Goal: Information Seeking & Learning: Learn about a topic

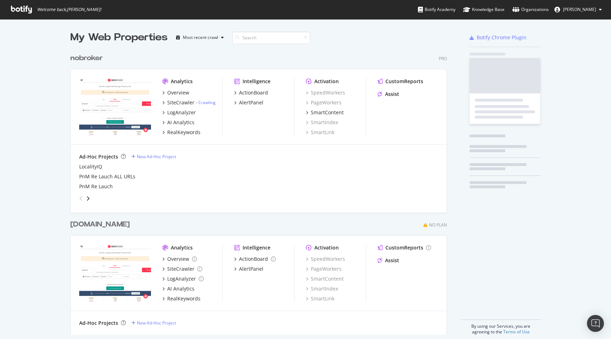
scroll to position [290, 382]
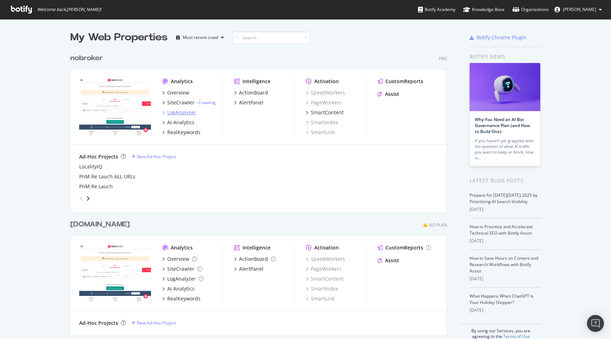
click at [181, 113] on div "LogAnalyzer" at bounding box center [181, 112] width 29 height 7
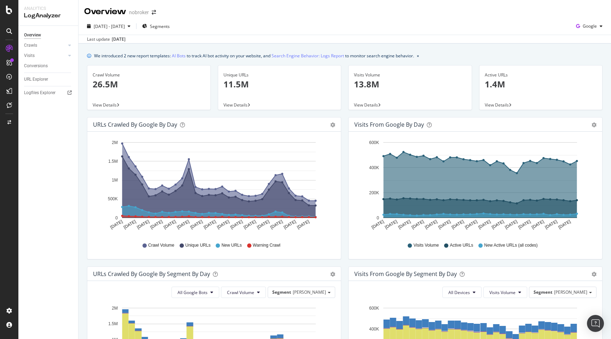
click at [82, 186] on div "We introduced 2 new report templates: AI Bots to track AI bot activity on your …" at bounding box center [345, 317] width 533 height 546
click at [82, 164] on div "We introduced 2 new report templates: AI Bots to track AI bot activity on your …" at bounding box center [345, 317] width 533 height 546
click at [107, 85] on p "26.5M" at bounding box center [149, 84] width 112 height 12
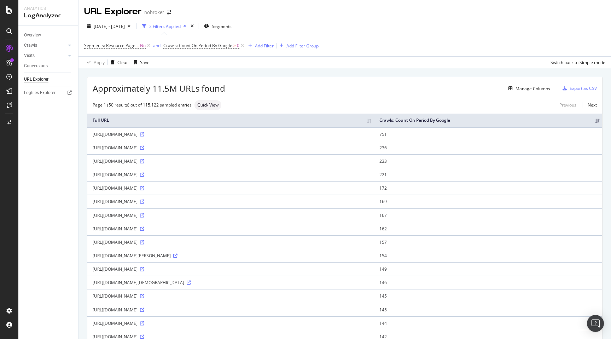
click at [264, 47] on div "Add Filter" at bounding box center [264, 46] width 19 height 6
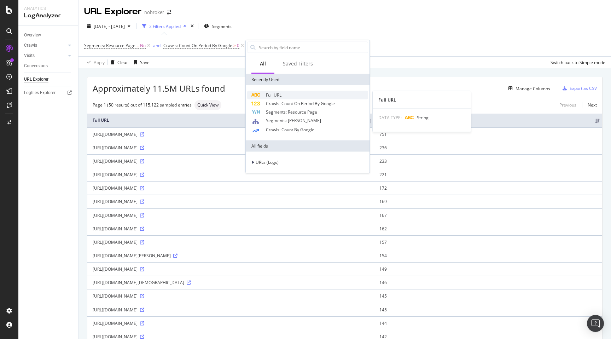
click at [278, 95] on span "Full URL" at bounding box center [274, 95] width 16 height 6
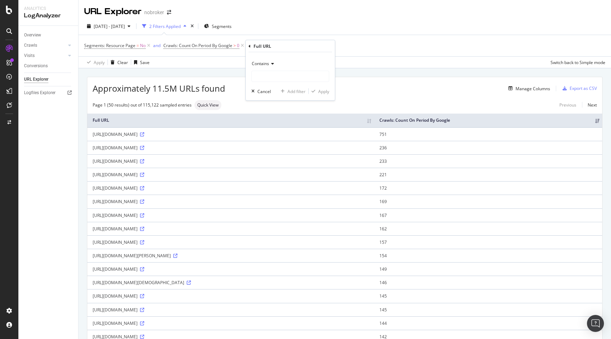
click at [264, 64] on span "Contains" at bounding box center [260, 63] width 17 height 6
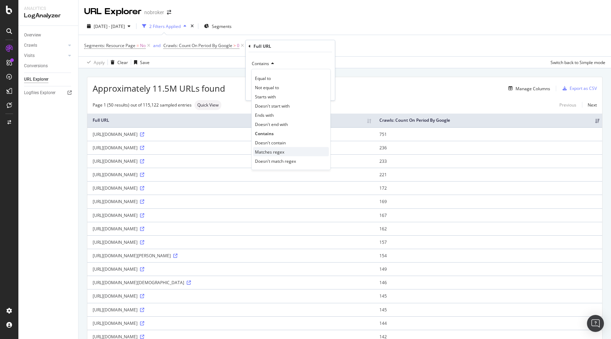
click at [277, 152] on span "Matches regex" at bounding box center [269, 152] width 29 height 6
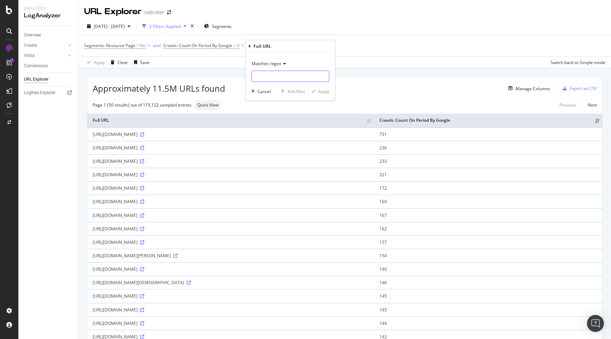
click at [264, 76] on input "text" at bounding box center [290, 76] width 77 height 11
paste input "/_proxy_|/.env|/admin/|/analytics/|/api/space/|/api/v1/|/api/v2/|/api/v3/|/api/…"
type input "/_proxy_|/.env|/admin/|/analytics/|/api/space/|/api/v1/|/api/v2/|/api/v3/|/api/…"
click at [321, 93] on div "Apply" at bounding box center [323, 91] width 11 height 6
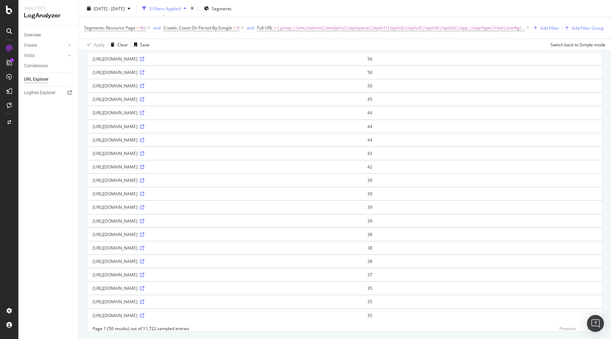
scroll to position [498, 0]
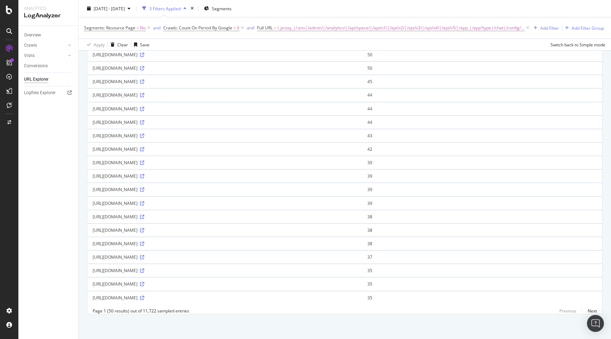
click at [191, 190] on div "https://www.nobroker.in/forum/wp-json/nbforumapi-question-answer/v1/posts/57001" at bounding box center [225, 189] width 264 height 6
copy div "https://www.nobroker.in/forum/wp-json/nbforumapi-question-answer/v1/posts/57001"
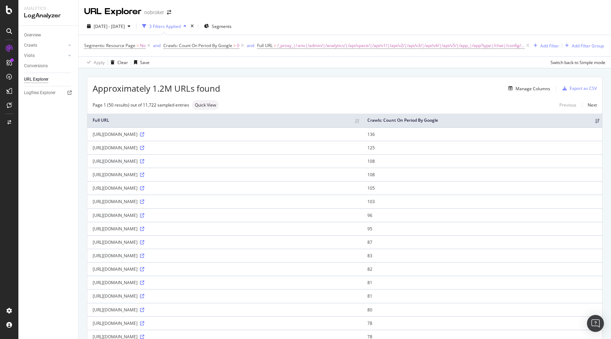
drag, startPoint x: 153, startPoint y: 90, endPoint x: 223, endPoint y: 89, distance: 69.7
click at [223, 89] on div "Approximately 1.2M URLs found Manage Columns Export as CSV" at bounding box center [344, 85] width 515 height 17
click at [223, 89] on div "Manage Columns" at bounding box center [385, 88] width 330 height 8
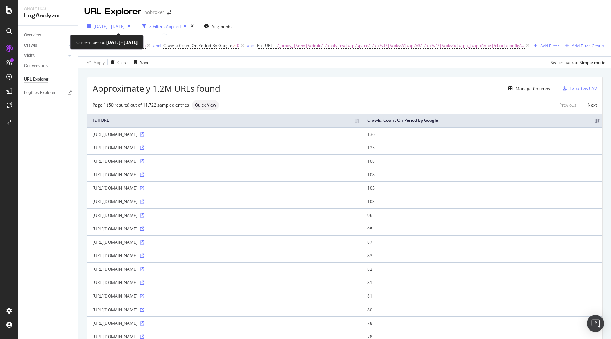
click at [122, 26] on span "2025 Sep. 12th - Oct. 11th" at bounding box center [109, 26] width 31 height 6
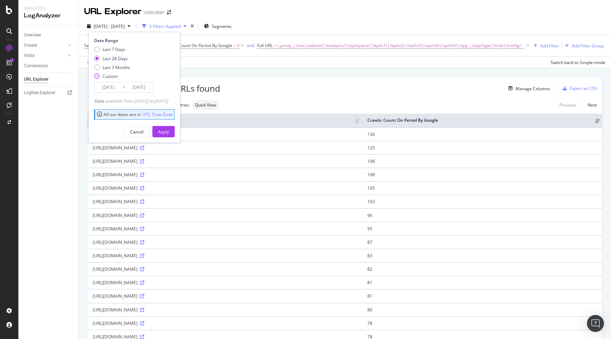
click at [96, 76] on div "Custom" at bounding box center [97, 76] width 6 height 6
click at [104, 88] on input "2025/09/14" at bounding box center [108, 87] width 28 height 10
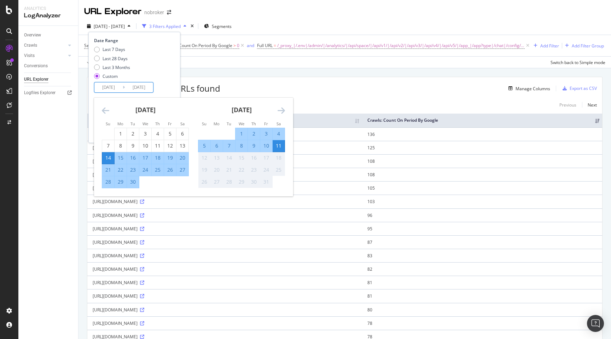
click at [277, 145] on div "11" at bounding box center [279, 145] width 12 height 7
type input "2025/10/11"
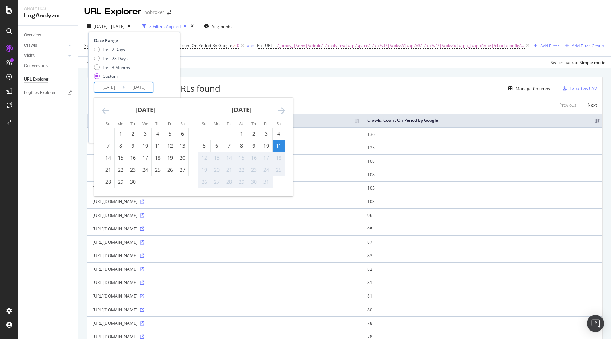
click at [277, 145] on div "11" at bounding box center [279, 145] width 12 height 7
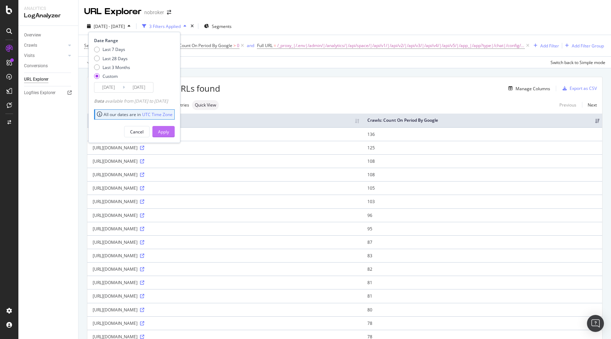
click at [169, 132] on div "Apply" at bounding box center [163, 132] width 11 height 6
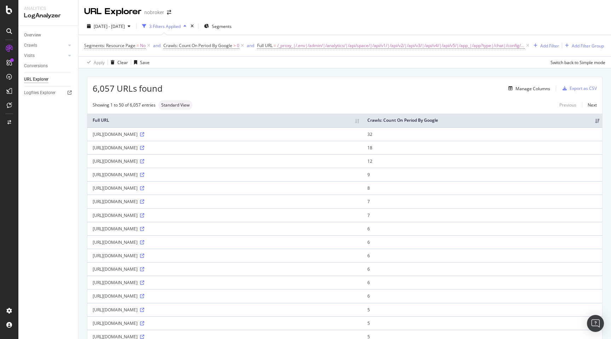
click at [105, 89] on span "6,057 URLs found" at bounding box center [128, 88] width 70 height 12
click at [125, 26] on span "2025 Oct. 11th - Oct. 11th" at bounding box center [109, 26] width 31 height 6
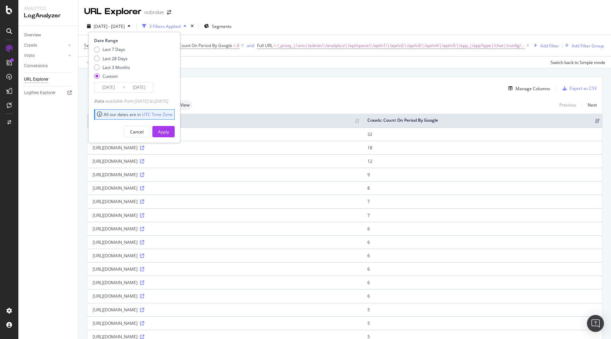
click at [112, 88] on input "2025/10/11" at bounding box center [108, 87] width 28 height 10
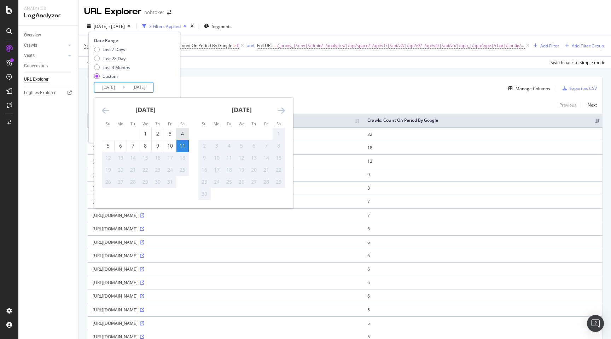
click at [182, 133] on div "4" at bounding box center [183, 133] width 12 height 7
type input "2025/10/04"
click at [181, 133] on div "4" at bounding box center [183, 133] width 12 height 7
type input "2025/10/04"
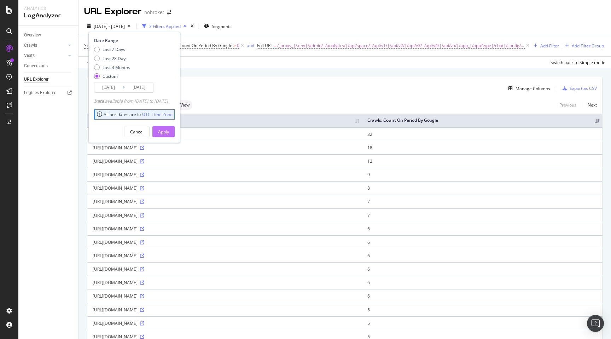
click at [169, 131] on div "Apply" at bounding box center [163, 132] width 11 height 6
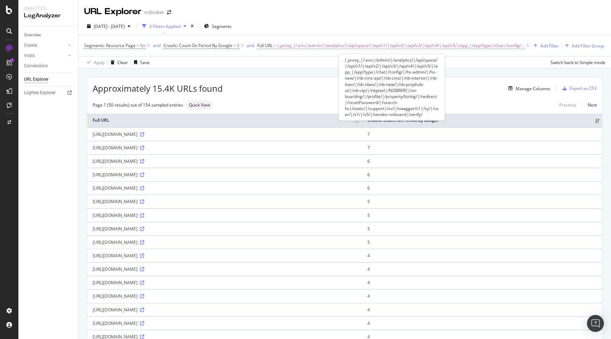
click at [273, 45] on span "Full URL = /_proxy_|/.env|/admin/|/analytics/|/api/space/|/api/v1/|/api/v2/|/ap…" at bounding box center [391, 45] width 268 height 6
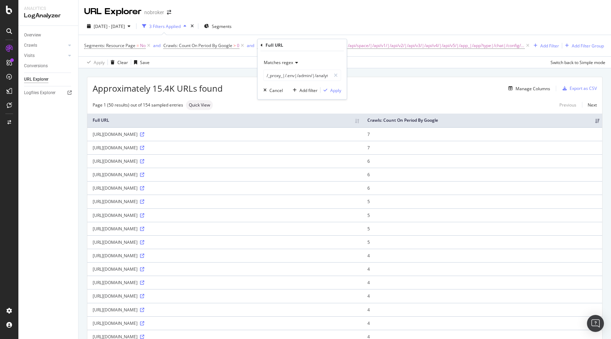
click at [281, 62] on span "Matches regex" at bounding box center [278, 62] width 29 height 6
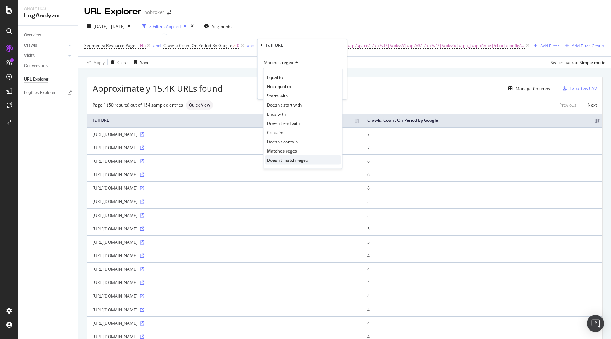
click at [289, 160] on span "Doesn't match regex" at bounding box center [287, 160] width 41 height 6
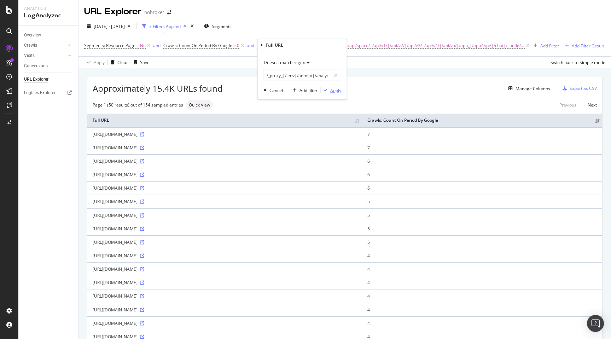
click at [334, 92] on div "Apply" at bounding box center [335, 90] width 11 height 6
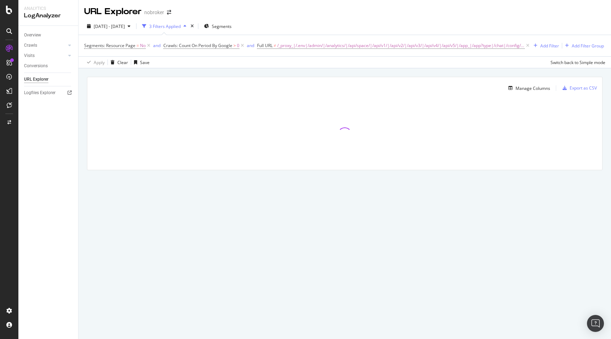
click at [248, 71] on div "Manage Columns Export as CSV Full URL Crawls: Count On Period By Google" at bounding box center [345, 131] width 533 height 127
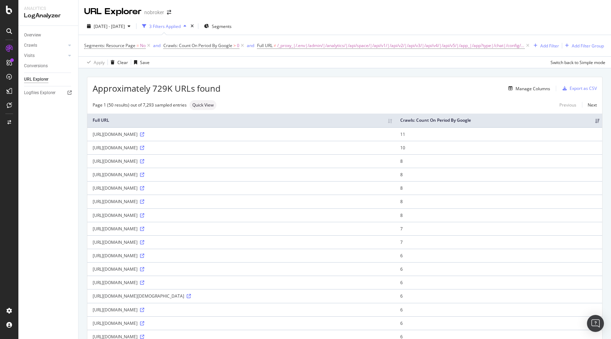
click at [155, 88] on span "Approximately 729K URLs found" at bounding box center [157, 88] width 128 height 12
click at [125, 26] on span "2025 Oct. 4th - Oct. 4th" at bounding box center [109, 26] width 31 height 6
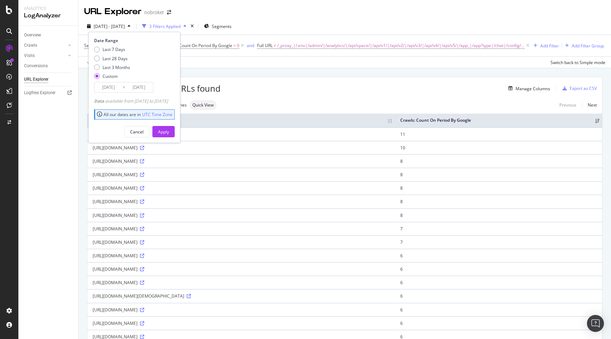
click at [105, 90] on input "2025/10/04" at bounding box center [108, 87] width 28 height 10
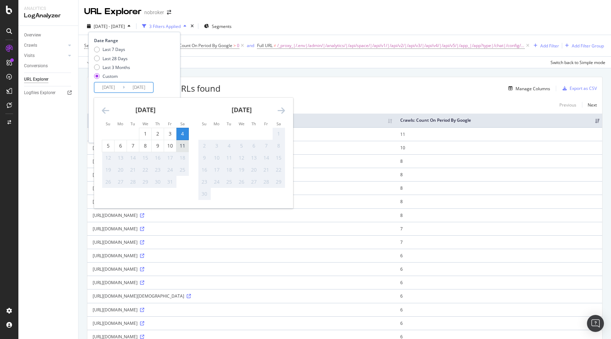
click at [182, 144] on div "11" at bounding box center [183, 145] width 12 height 7
type input "2025/10/11"
click at [182, 144] on div "11" at bounding box center [183, 145] width 12 height 7
type input "2025/10/11"
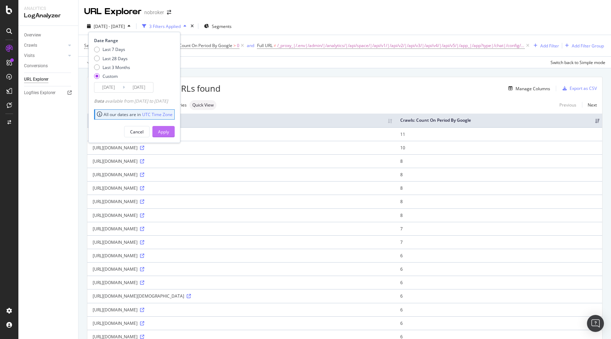
click at [169, 130] on div "Apply" at bounding box center [163, 132] width 11 height 6
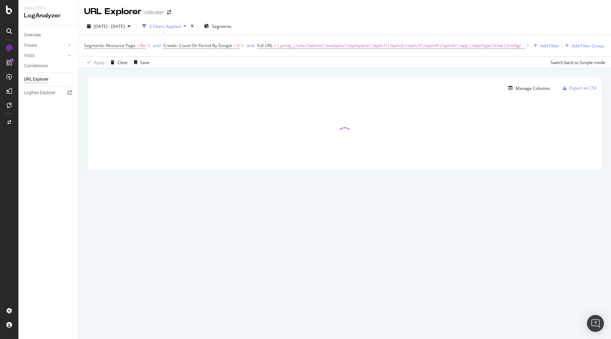
click at [80, 128] on div "Manage Columns Export as CSV Full URL Crawls: Count On Period By Google" at bounding box center [345, 131] width 533 height 127
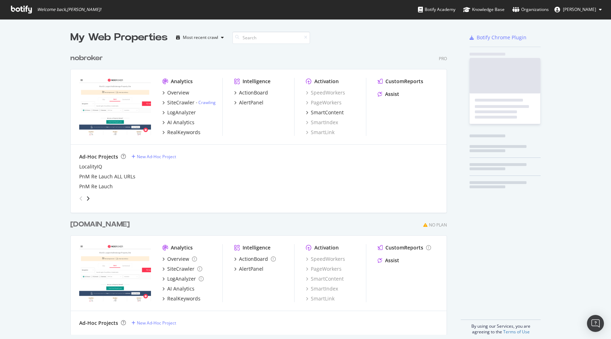
scroll to position [290, 382]
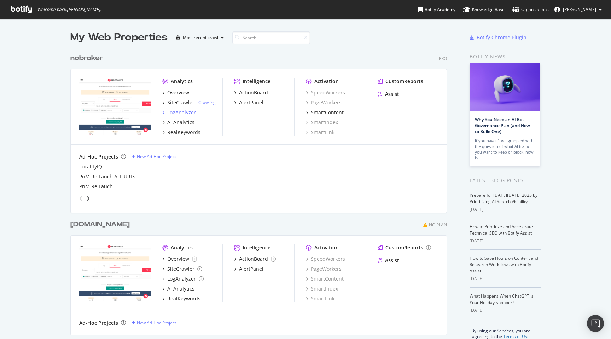
click at [181, 112] on div "LogAnalyzer" at bounding box center [181, 112] width 29 height 7
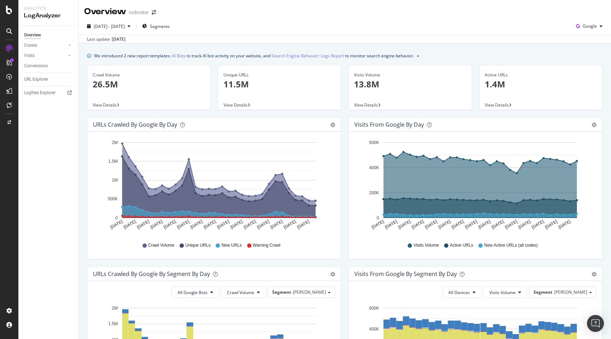
click at [83, 108] on div "We introduced 2 new report templates: AI Bots to track AI bot activity on your …" at bounding box center [345, 317] width 533 height 546
click at [170, 28] on span "Segments" at bounding box center [160, 26] width 20 height 6
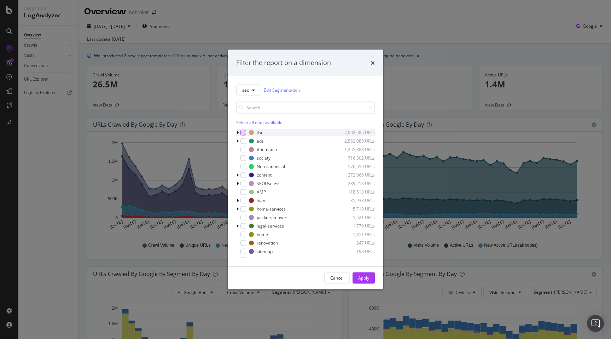
click at [242, 133] on div "modal" at bounding box center [244, 132] width 6 height 6
click at [363, 276] on div "Apply" at bounding box center [363, 278] width 11 height 6
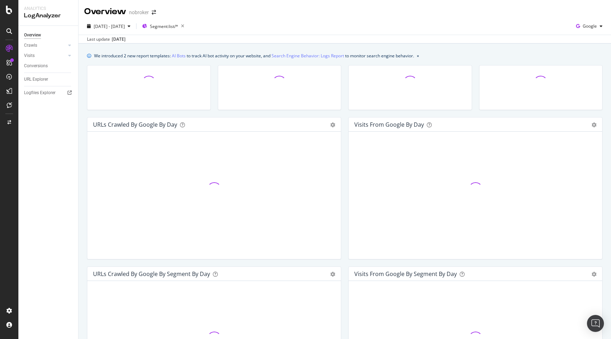
click at [82, 145] on div "We introduced 2 new report templates: AI Bots to track AI bot activity on your …" at bounding box center [345, 317] width 533 height 546
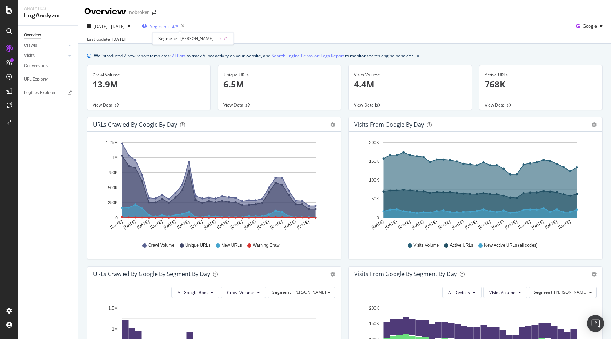
click at [178, 27] on span "Segment: list/*" at bounding box center [164, 26] width 28 height 6
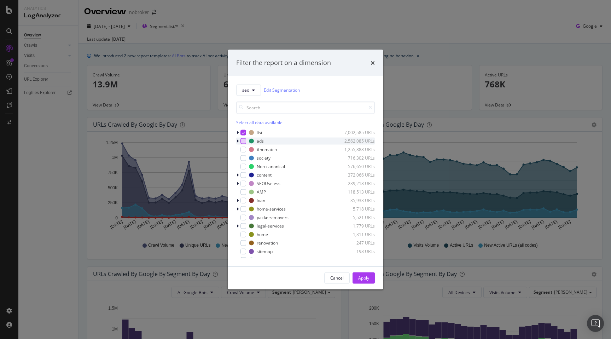
click at [244, 141] on div "modal" at bounding box center [244, 141] width 6 height 6
click at [369, 276] on button "Apply" at bounding box center [364, 277] width 22 height 11
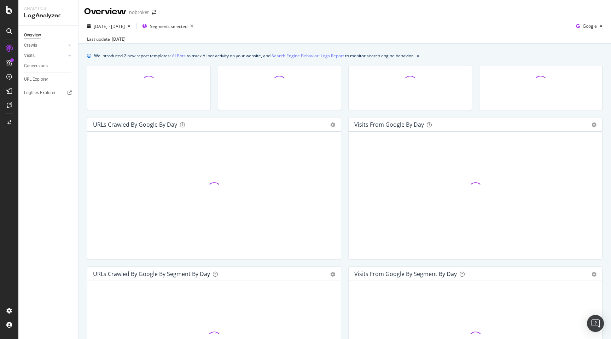
click at [84, 126] on div "URLs Crawled by Google by day Area Table Hold CMD (⌘) while clicking to filter …" at bounding box center [213, 191] width 261 height 149
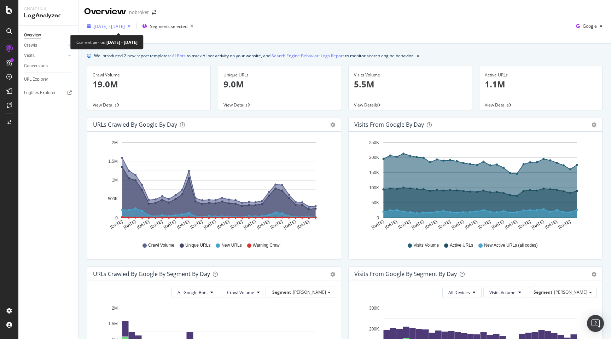
click at [125, 29] on span "2025 Sep. 12th - Oct. 11th" at bounding box center [109, 26] width 31 height 6
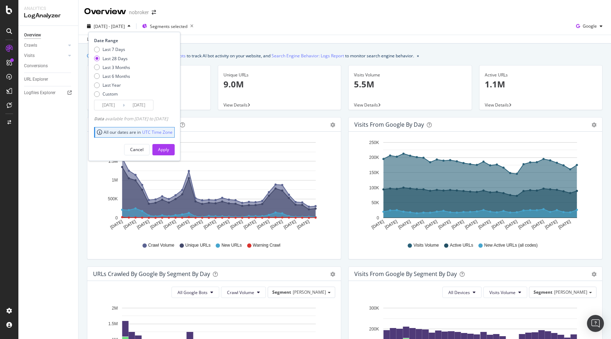
click at [83, 183] on div "We introduced 2 new report templates: AI Bots to track AI bot activity on your …" at bounding box center [345, 317] width 533 height 546
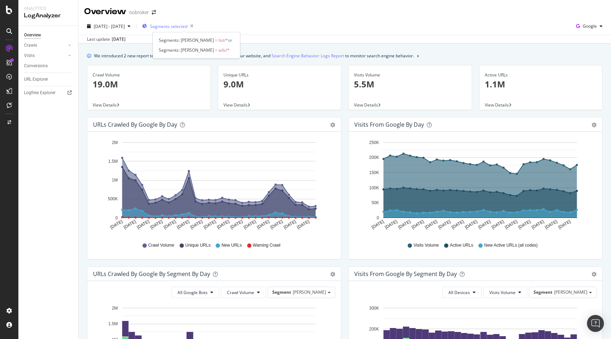
click at [186, 22] on div "Segments selected" at bounding box center [169, 26] width 54 height 10
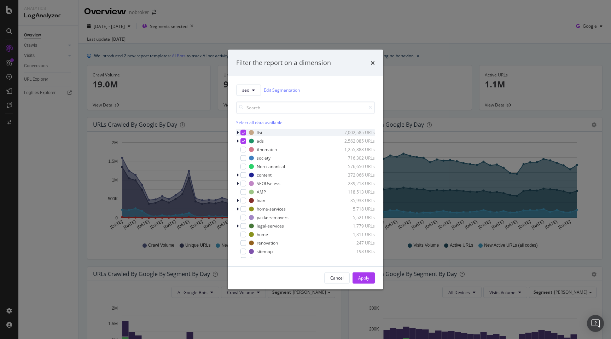
click at [243, 132] on icon "modal" at bounding box center [243, 133] width 3 height 4
click at [365, 276] on div "Apply" at bounding box center [363, 278] width 11 height 6
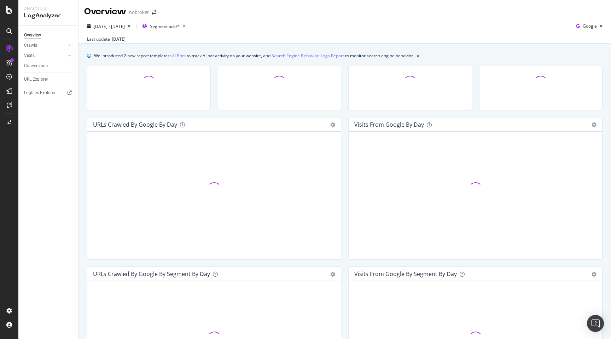
click at [345, 260] on div "Visits from Google by day Area Table Hold CMD (⌘) while clicking to filter the …" at bounding box center [475, 191] width 261 height 149
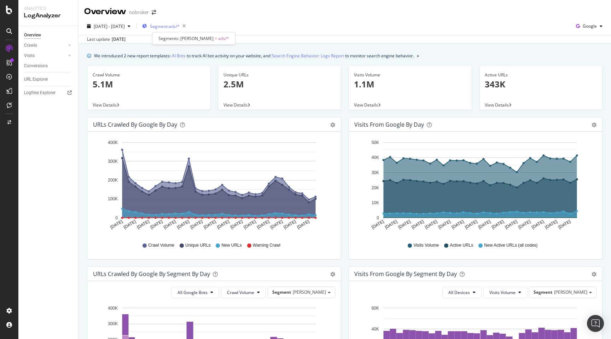
click at [180, 26] on span "Segment: ads/*" at bounding box center [165, 26] width 30 height 6
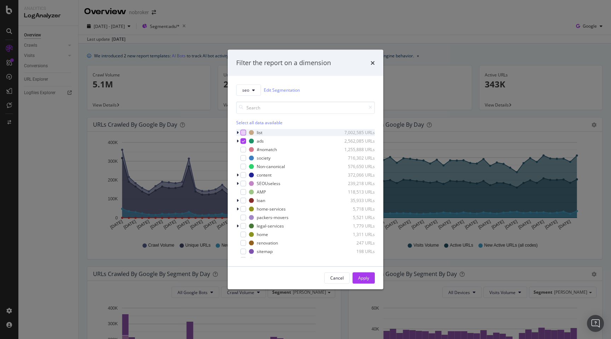
click at [242, 132] on div "modal" at bounding box center [244, 132] width 6 height 6
click at [243, 143] on div "modal" at bounding box center [244, 141] width 6 height 6
click at [362, 277] on div "Apply" at bounding box center [363, 278] width 11 height 6
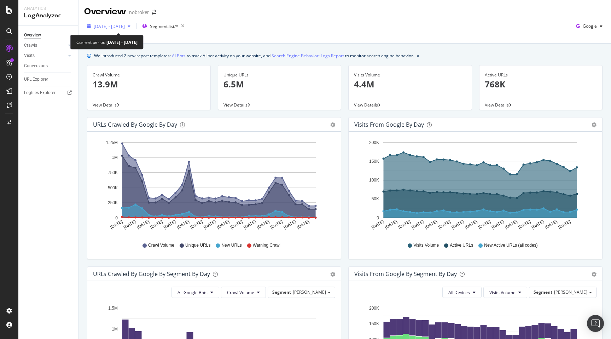
click at [119, 28] on span "2025 Sep. 12th - Oct. 11th" at bounding box center [109, 26] width 31 height 6
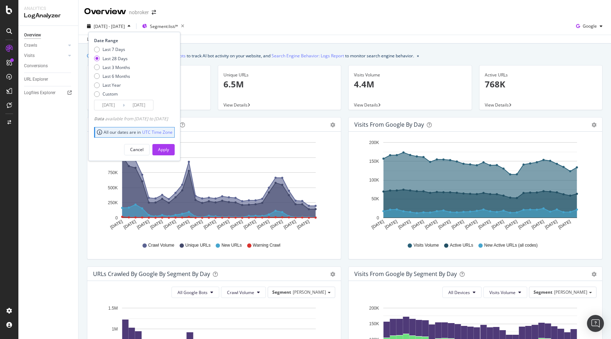
click at [111, 103] on input "2025/09/14" at bounding box center [108, 105] width 28 height 10
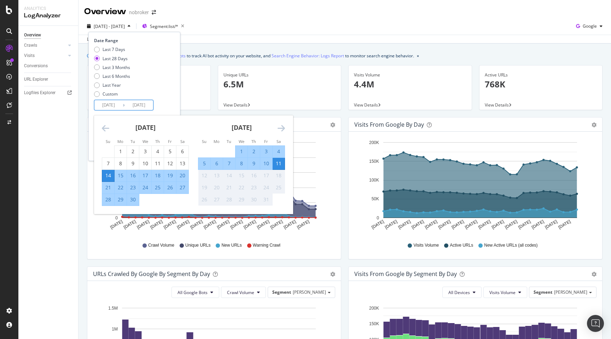
click at [342, 148] on div "URLs Crawled by Google by day Area Table Hold CMD (⌘) while clicking to filter …" at bounding box center [213, 191] width 261 height 149
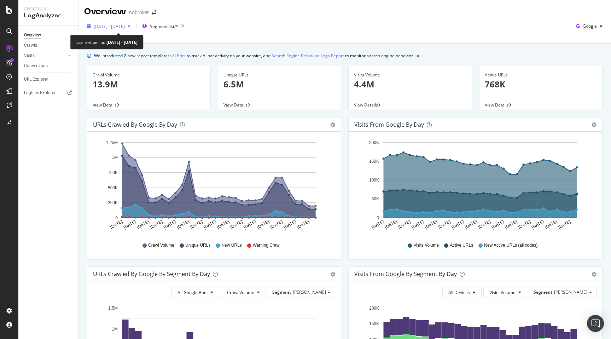
click at [125, 28] on span "2025 Sep. 12th - Oct. 11th" at bounding box center [109, 26] width 31 height 6
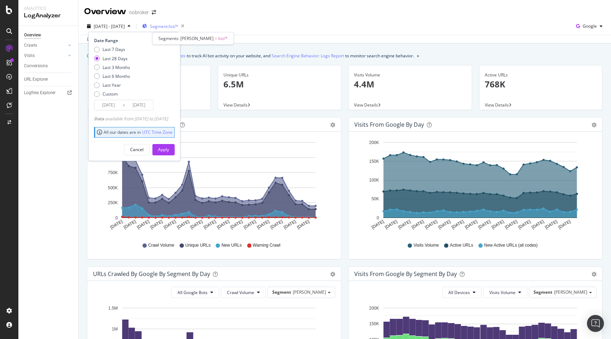
click at [178, 24] on span "Segment: list/*" at bounding box center [164, 26] width 28 height 6
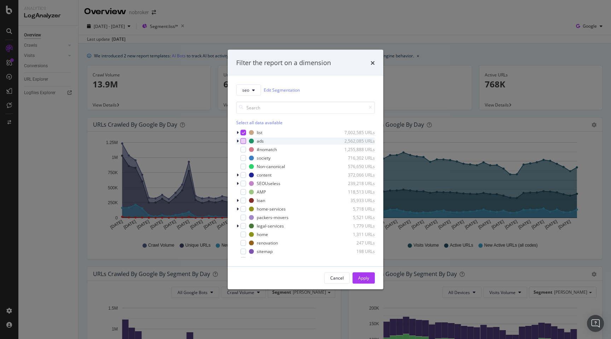
click at [244, 143] on div "modal" at bounding box center [244, 141] width 6 height 6
click at [244, 134] on icon "modal" at bounding box center [243, 133] width 3 height 4
click at [368, 279] on div "Apply" at bounding box center [363, 278] width 11 height 6
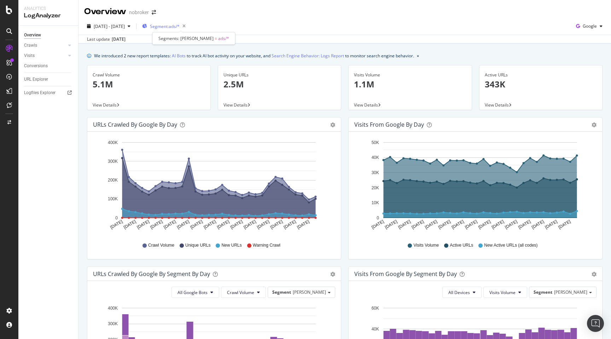
click at [180, 27] on span "Segment: ads/*" at bounding box center [165, 26] width 30 height 6
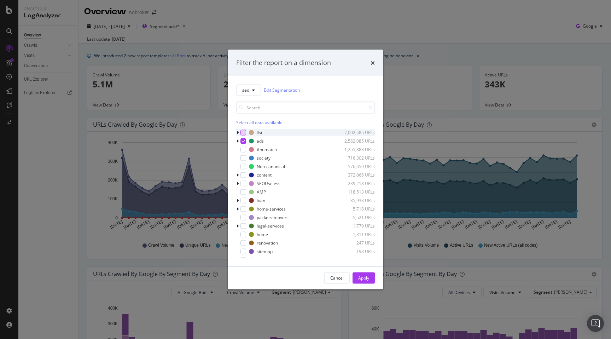
click at [243, 133] on div "modal" at bounding box center [244, 132] width 6 height 6
click at [364, 279] on div "Apply" at bounding box center [363, 278] width 11 height 6
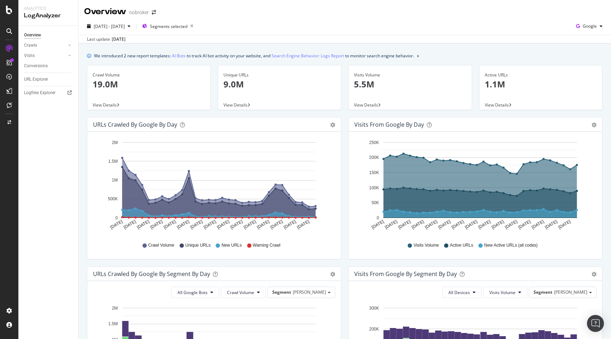
click at [345, 189] on div "URLs Crawled by Google by day Area Table Hold CMD (⌘) while clicking to filter …" at bounding box center [213, 191] width 261 height 149
click at [181, 24] on span "Segments selected" at bounding box center [168, 26] width 37 height 6
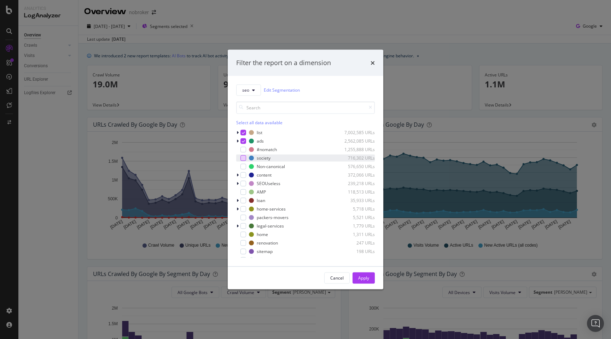
click at [243, 157] on div "modal" at bounding box center [244, 158] width 6 height 6
click at [244, 140] on icon "modal" at bounding box center [243, 141] width 3 height 4
click at [243, 133] on icon "modal" at bounding box center [243, 133] width 3 height 4
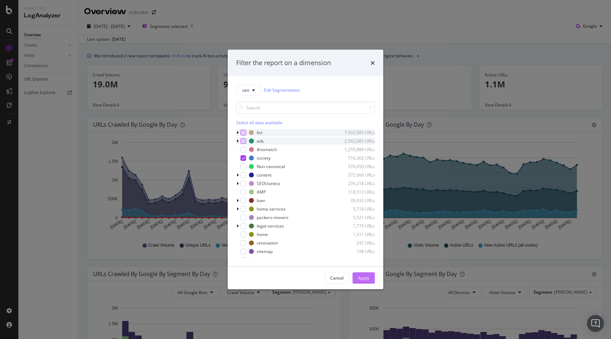
click at [364, 276] on div "Apply" at bounding box center [363, 278] width 11 height 6
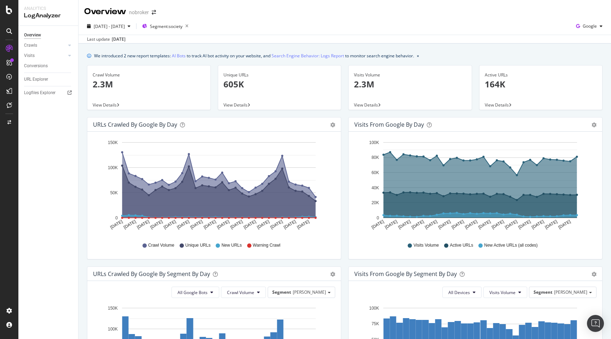
click at [347, 254] on div "Visits from Google by day Area Table Hold CMD (⌘) while clicking to filter the …" at bounding box center [475, 191] width 261 height 149
click at [183, 25] on span "Segment: society" at bounding box center [166, 26] width 33 height 6
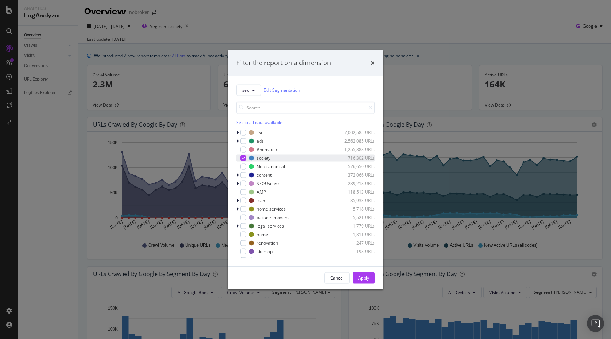
click at [245, 157] on div "modal" at bounding box center [244, 158] width 6 height 6
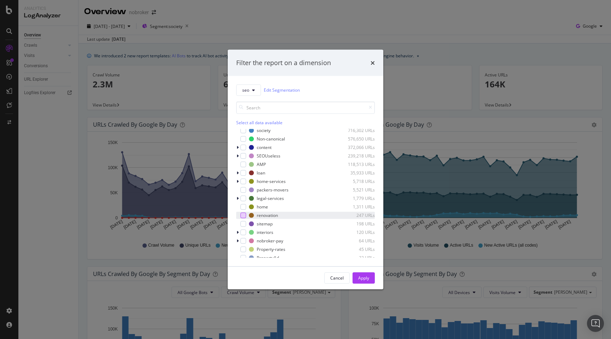
scroll to position [31, 0]
click at [342, 279] on div "Cancel" at bounding box center [336, 278] width 13 height 6
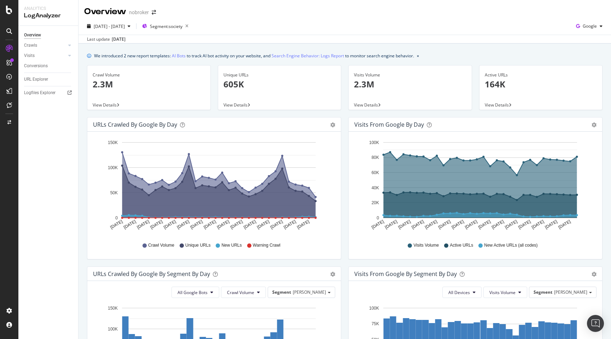
click at [342, 255] on div "URLs Crawled by Google by day Area Table Hold CMD (⌘) while clicking to filter …" at bounding box center [213, 191] width 261 height 149
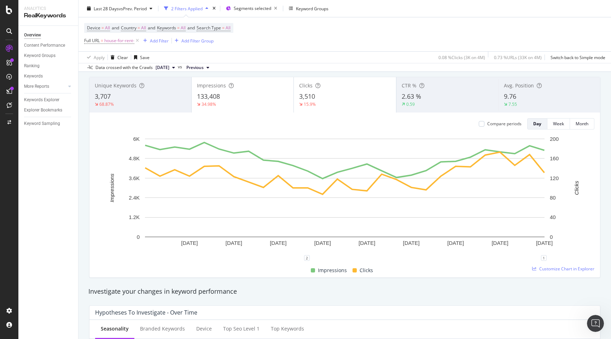
scroll to position [42, 0]
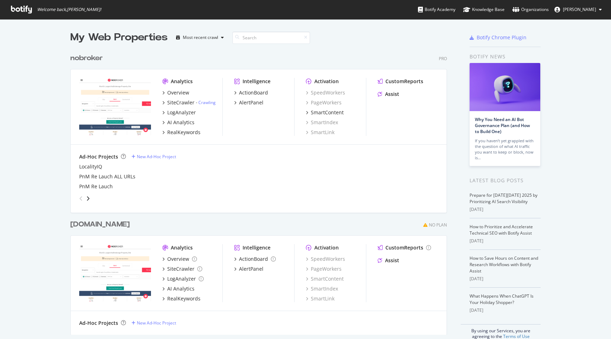
scroll to position [339, 611]
click at [181, 133] on div "RealKeywords" at bounding box center [183, 132] width 33 height 7
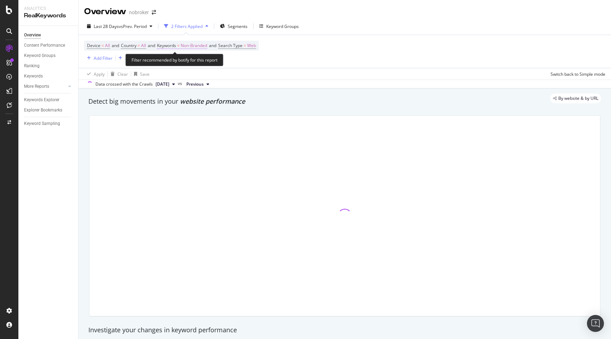
click at [200, 43] on span "Non-Branded" at bounding box center [194, 46] width 27 height 10
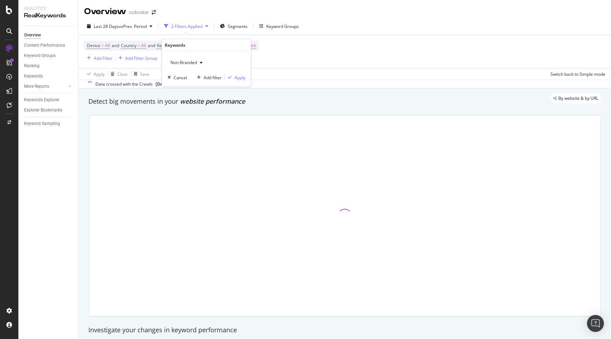
click at [186, 62] on span "Non-Branded" at bounding box center [182, 62] width 29 height 6
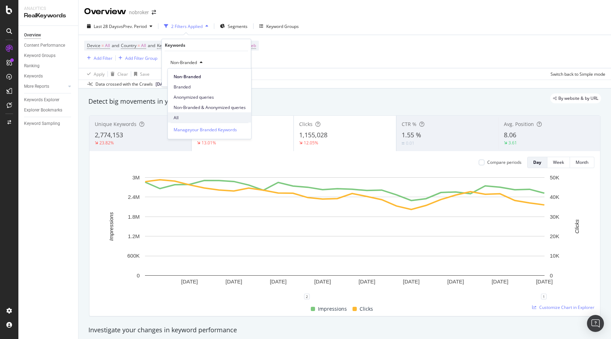
click at [185, 112] on div "All" at bounding box center [209, 117] width 83 height 10
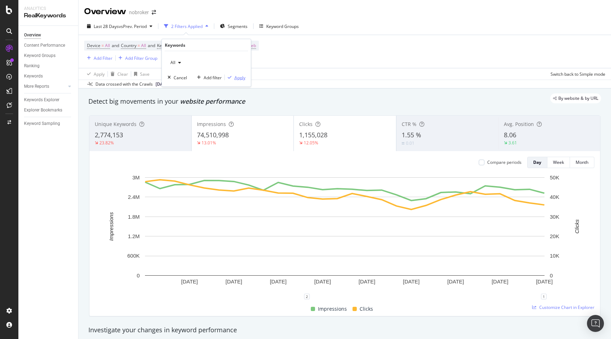
click at [238, 77] on div "Apply" at bounding box center [240, 77] width 11 height 6
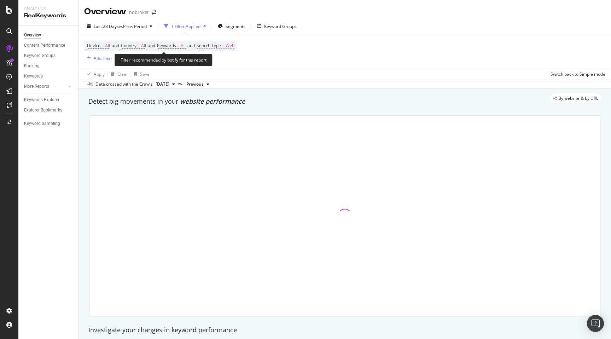
click at [235, 49] on span "Web" at bounding box center [230, 46] width 9 height 10
click at [221, 60] on div "Web" at bounding box center [249, 62] width 78 height 11
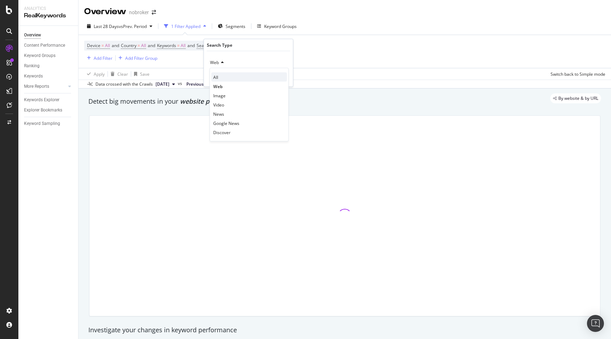
click at [220, 73] on div "All" at bounding box center [250, 77] width 76 height 9
click at [281, 79] on div "Apply" at bounding box center [282, 77] width 11 height 6
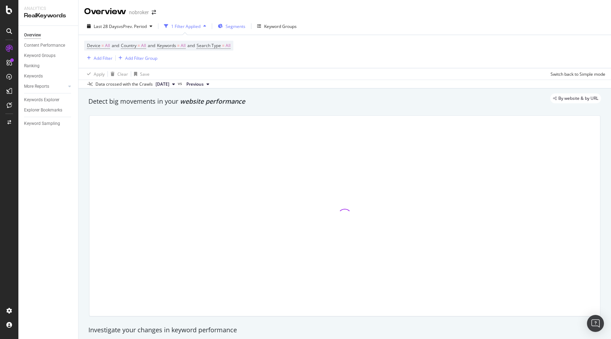
click at [235, 26] on span "Segments" at bounding box center [236, 26] width 20 height 6
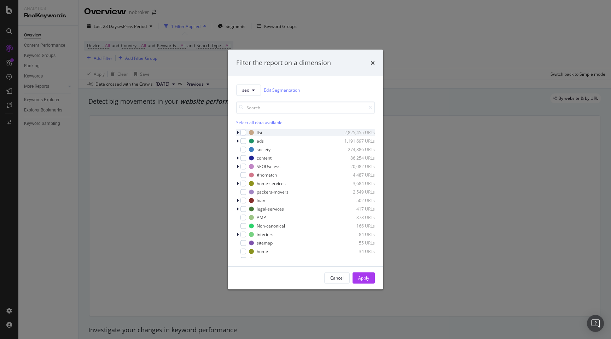
click at [238, 133] on icon "modal" at bounding box center [238, 132] width 2 height 4
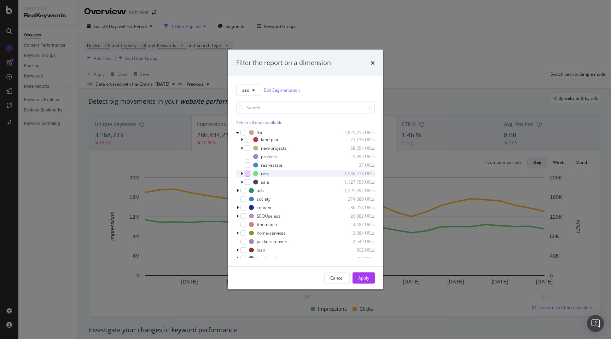
click at [248, 174] on div "modal" at bounding box center [248, 173] width 6 height 6
click at [238, 192] on icon "modal" at bounding box center [238, 190] width 2 height 4
click at [248, 198] on div "modal" at bounding box center [248, 198] width 6 height 6
click at [248, 215] on div "modal" at bounding box center [248, 215] width 6 height 6
click at [359, 276] on div "Apply" at bounding box center [363, 278] width 11 height 6
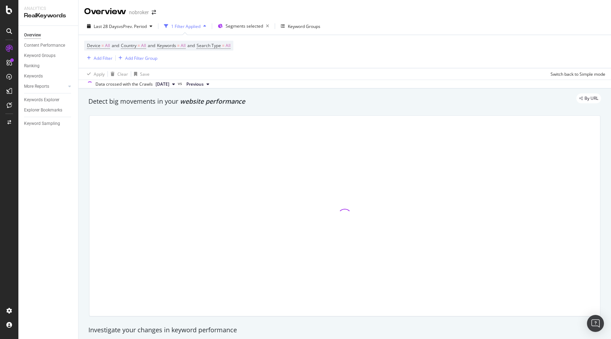
click at [288, 109] on div "Detect big movements in your website performance" at bounding box center [345, 101] width 520 height 16
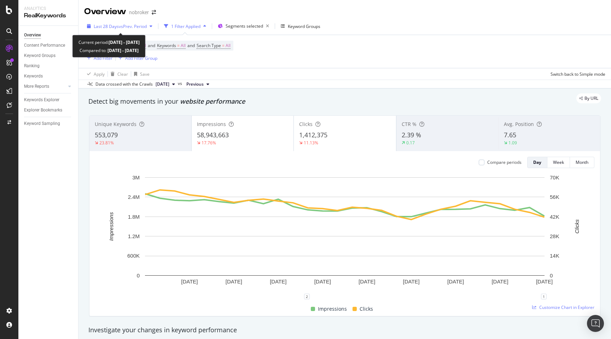
click at [138, 26] on span "vs Prev. Period" at bounding box center [133, 26] width 28 height 6
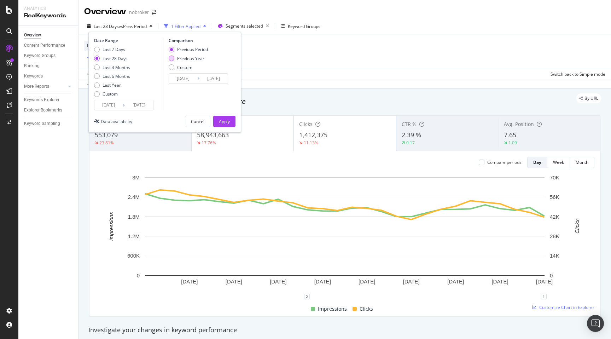
click at [183, 60] on div "Previous Year" at bounding box center [190, 59] width 27 height 6
type input "[DATE]"
click at [224, 123] on div "Apply" at bounding box center [224, 121] width 11 height 6
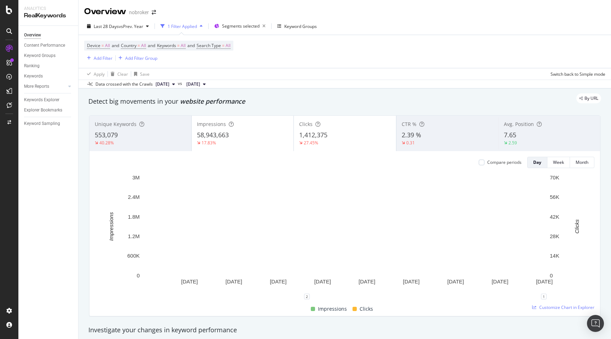
click at [330, 105] on div "Detect big movements in your website performance" at bounding box center [344, 101] width 513 height 9
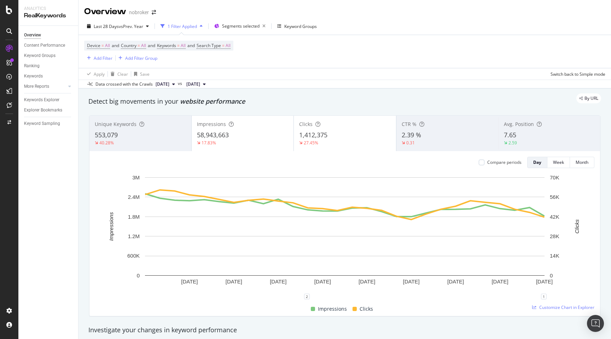
click at [292, 102] on div "By URL" at bounding box center [341, 98] width 520 height 10
click at [105, 60] on div "Add Filter" at bounding box center [103, 58] width 19 height 6
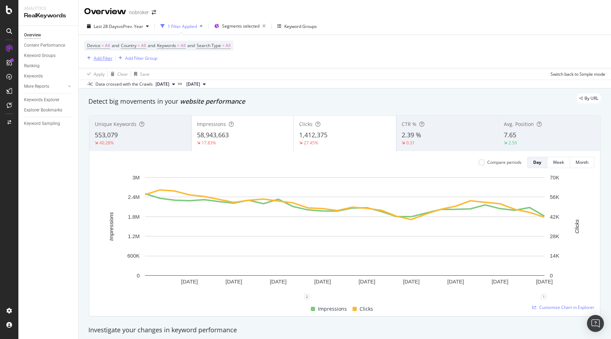
click at [102, 58] on div "Add Filter" at bounding box center [103, 58] width 19 height 6
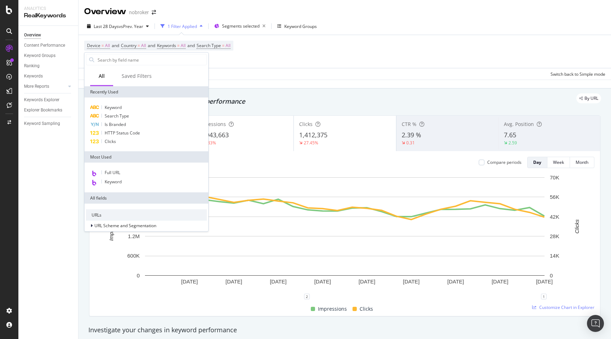
click at [290, 98] on div "By URL" at bounding box center [341, 98] width 520 height 10
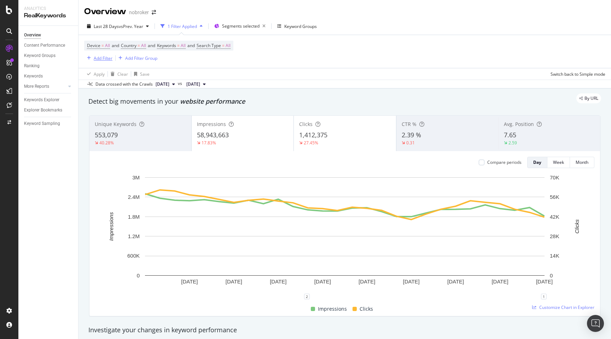
click at [100, 60] on div "Add Filter" at bounding box center [103, 58] width 19 height 6
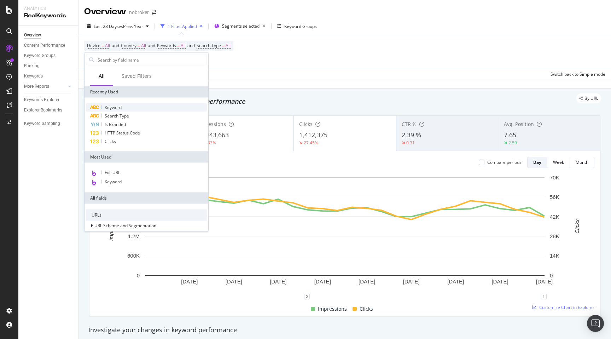
click at [115, 108] on span "Keyword" at bounding box center [113, 107] width 17 height 6
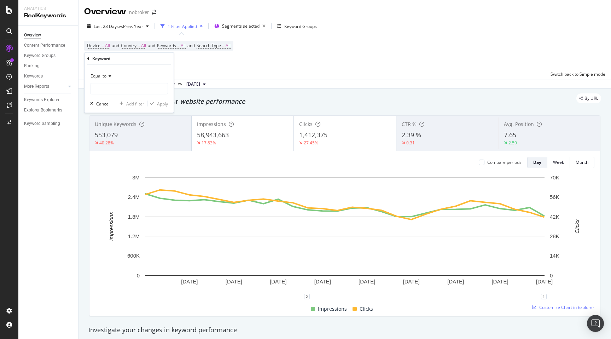
click at [88, 58] on icon at bounding box center [88, 58] width 2 height 4
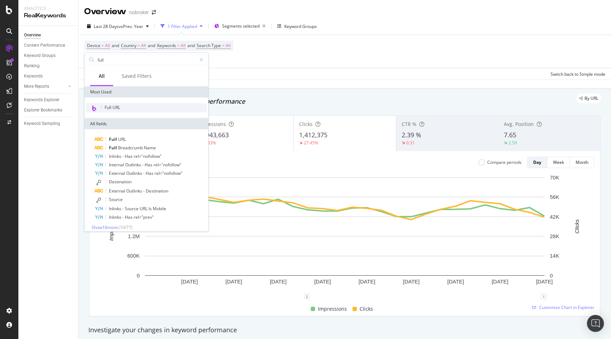
type input "full"
click at [117, 106] on span "Full URL" at bounding box center [113, 107] width 16 height 6
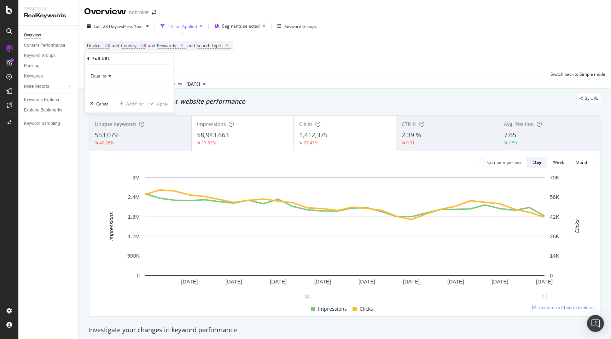
click at [104, 74] on span "Equal to" at bounding box center [99, 76] width 16 height 6
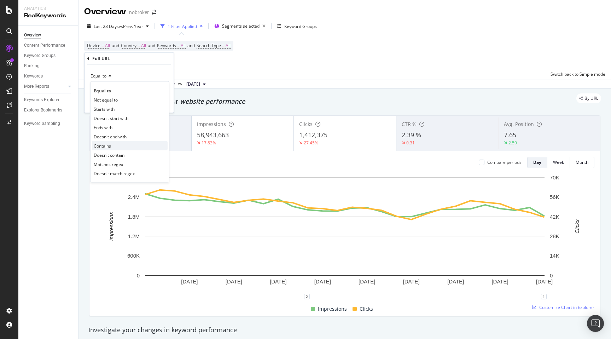
click at [109, 145] on span "Contains" at bounding box center [102, 146] width 17 height 6
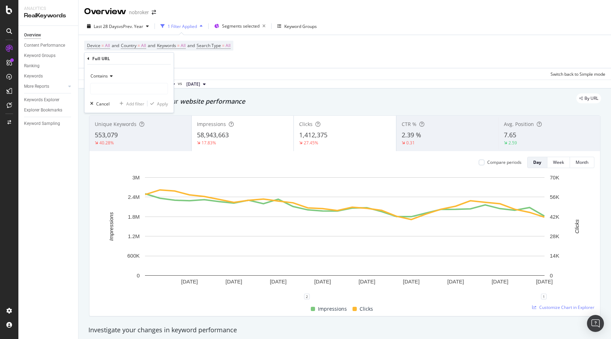
click at [114, 96] on div "Contains Cancel Add filter Apply" at bounding box center [129, 89] width 89 height 48
click at [114, 91] on input "text" at bounding box center [129, 88] width 77 height 11
type input "-prjt-"
click at [158, 104] on div "Apply" at bounding box center [162, 103] width 11 height 6
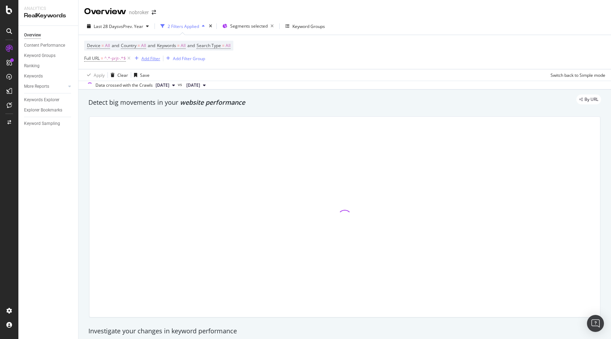
click at [154, 58] on div "Add Filter" at bounding box center [150, 59] width 19 height 6
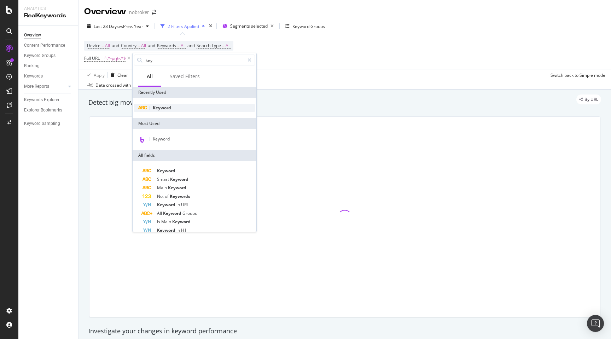
type input "key"
click at [168, 105] on span "Keyword" at bounding box center [162, 108] width 18 height 6
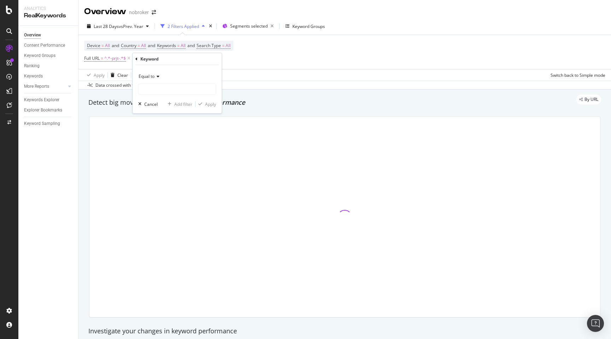
click at [153, 77] on span "Equal to" at bounding box center [147, 76] width 16 height 6
click at [156, 143] on span "Contains" at bounding box center [150, 146] width 17 height 6
click at [155, 87] on input "text" at bounding box center [177, 88] width 77 height 11
type input "rent"
click at [208, 103] on div "Apply" at bounding box center [210, 104] width 11 height 6
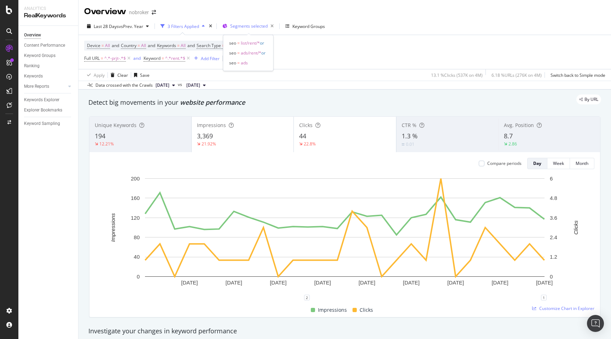
click at [250, 24] on span "Segments selected" at bounding box center [248, 26] width 37 height 6
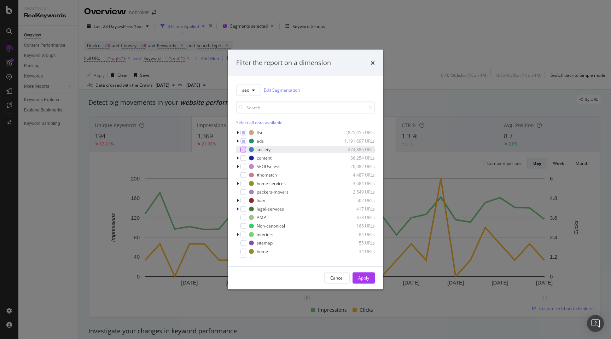
click at [243, 150] on div "modal" at bounding box center [244, 149] width 6 height 6
click at [243, 139] on div "modal" at bounding box center [244, 141] width 6 height 6
click at [243, 134] on div "modal" at bounding box center [244, 132] width 6 height 6
click at [243, 131] on icon "modal" at bounding box center [243, 133] width 3 height 4
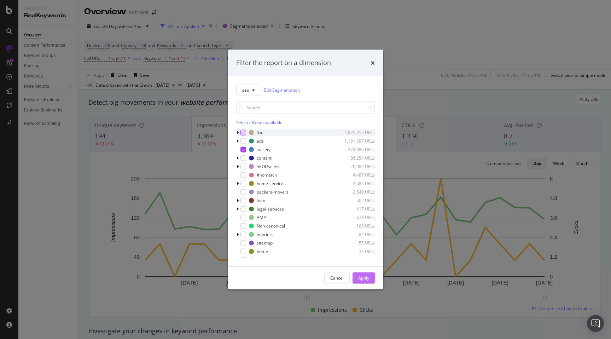
click at [363, 278] on div "Apply" at bounding box center [363, 278] width 11 height 6
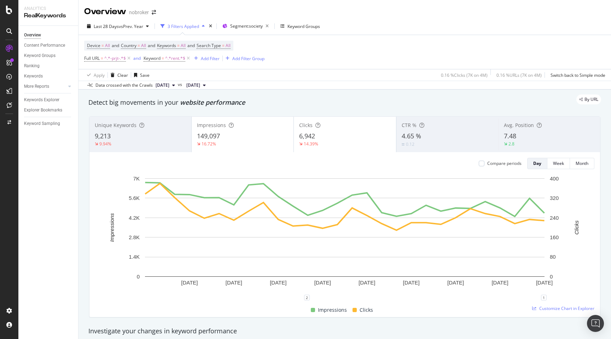
click at [294, 98] on div "By URL" at bounding box center [341, 99] width 520 height 10
